Goal: Information Seeking & Learning: Learn about a topic

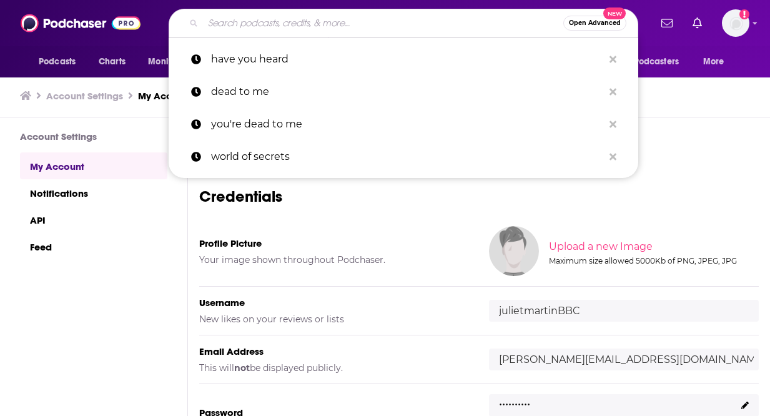
click at [429, 16] on input "Search podcasts, credits, & more..." at bounding box center [383, 23] width 360 height 20
click at [350, 19] on input "Search podcasts, credits, & more..." at bounding box center [383, 23] width 360 height 20
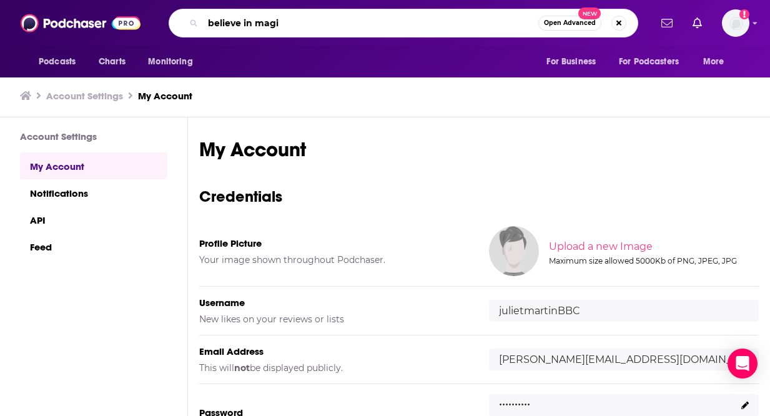
type input "believe in magic"
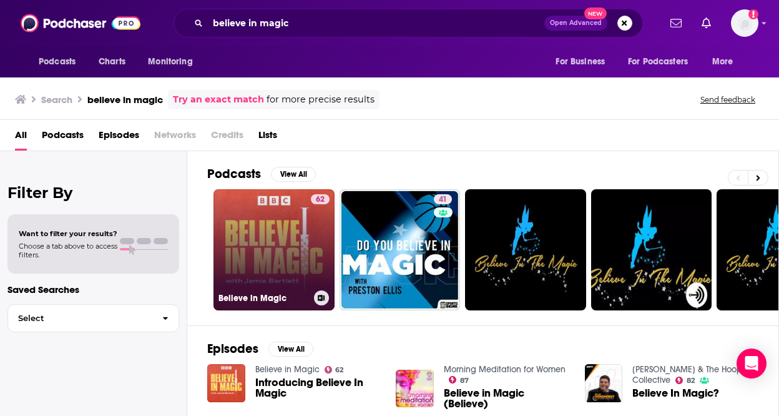
click at [262, 250] on link "62 Believe in Magic" at bounding box center [273, 249] width 121 height 121
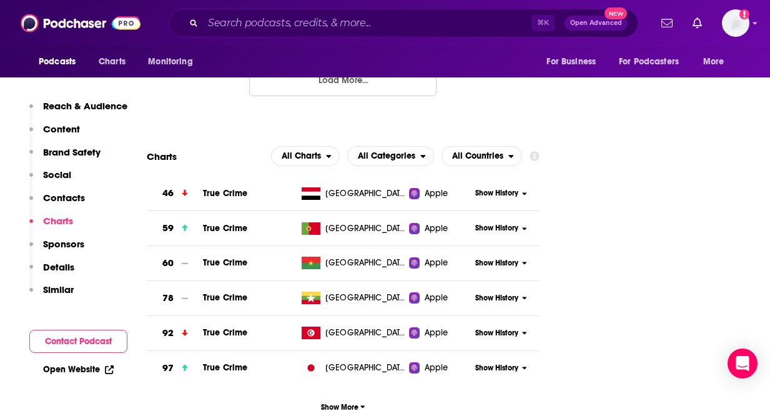
scroll to position [1680, 0]
click at [496, 363] on span "Show History" at bounding box center [496, 368] width 43 height 11
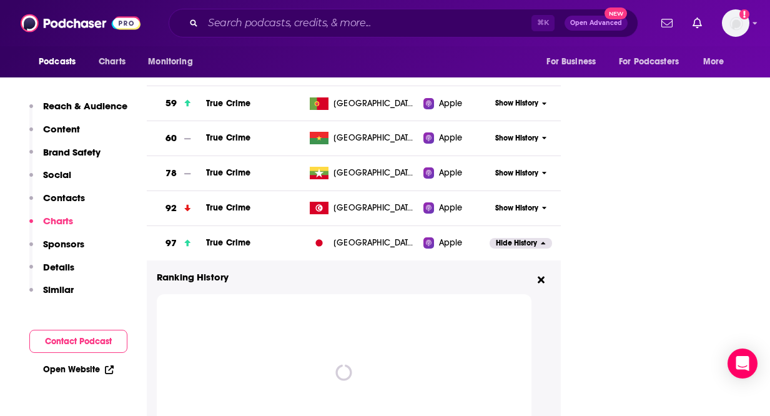
scroll to position [1794, 0]
click at [538, 238] on button "Hide History" at bounding box center [520, 243] width 62 height 11
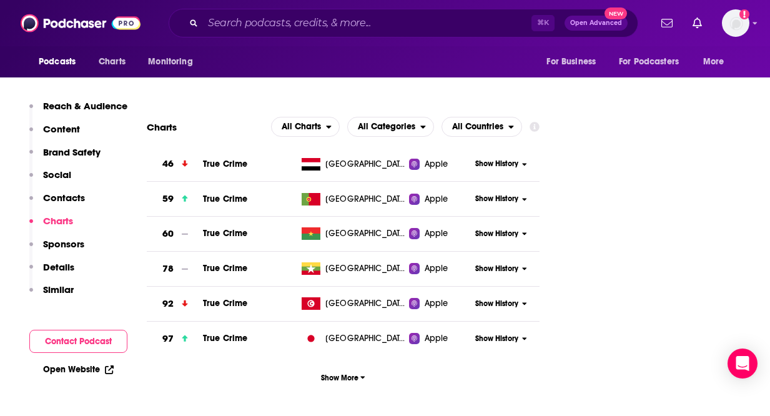
scroll to position [1635, 0]
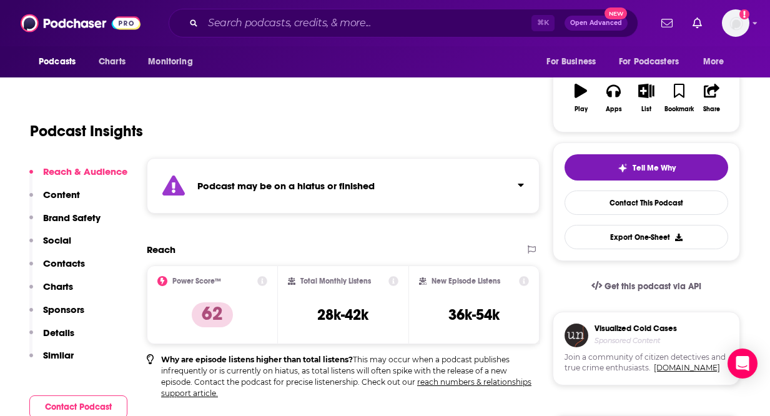
scroll to position [0, 0]
